Goal: Navigation & Orientation: Find specific page/section

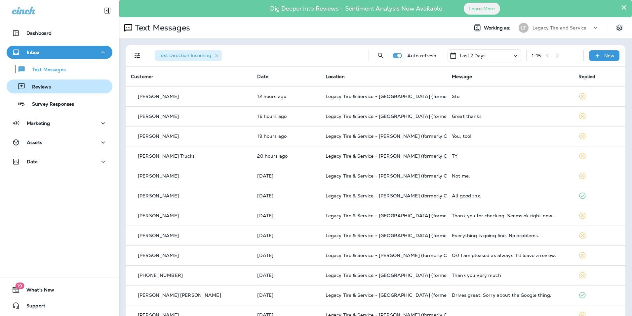
click at [71, 89] on div "Reviews" at bounding box center [59, 86] width 101 height 10
